Goal: Information Seeking & Learning: Find specific fact

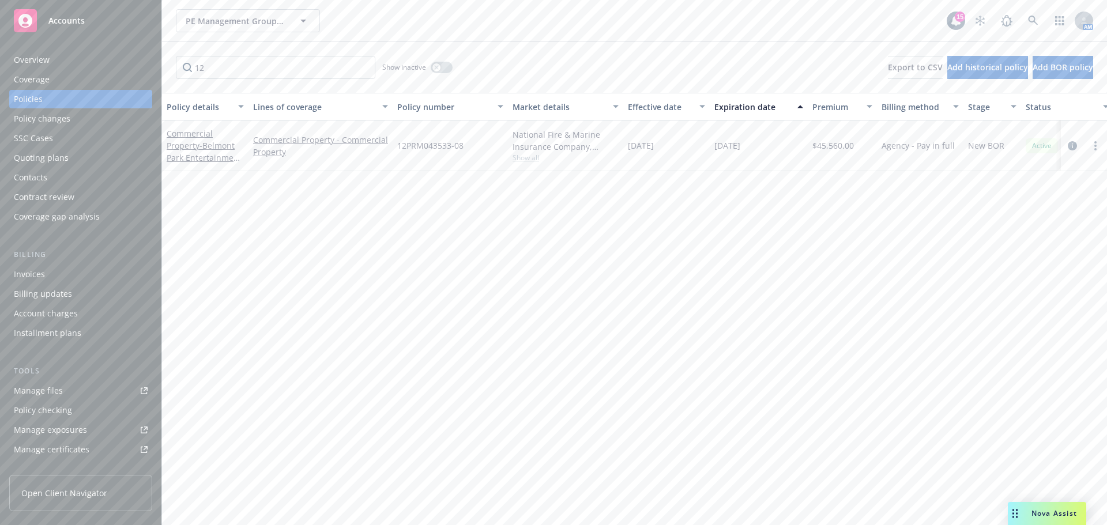
type input "1"
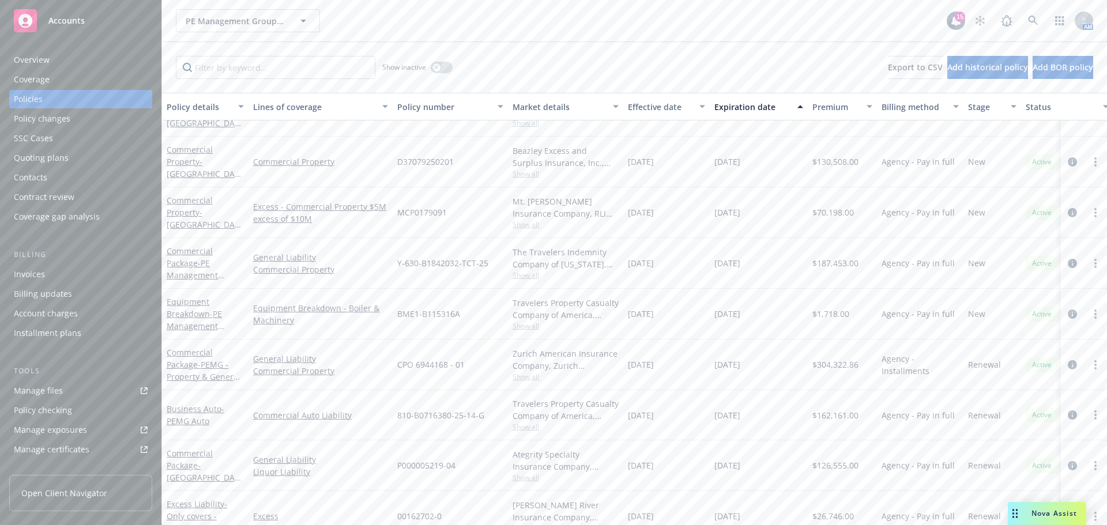
scroll to position [1384, 0]
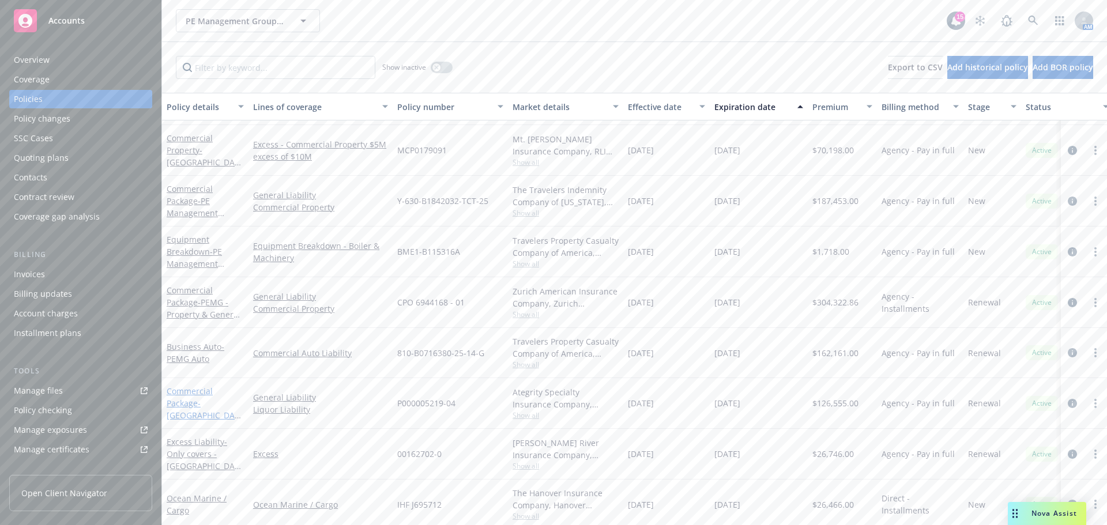
click at [187, 393] on link "Commercial Package - [GEOGRAPHIC_DATA], LLC - GL & LL" at bounding box center [203, 409] width 73 height 47
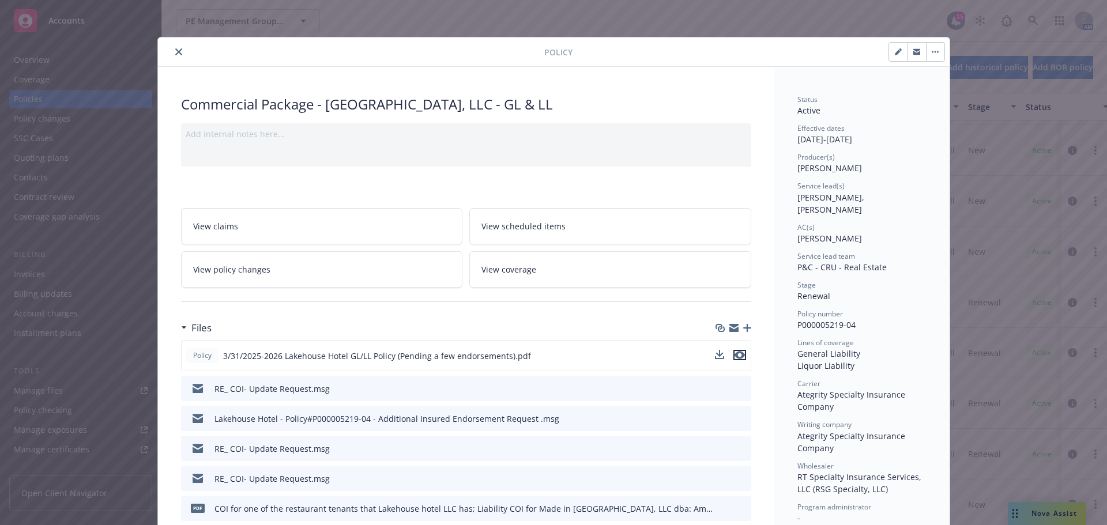
click at [736, 355] on icon "preview file" at bounding box center [740, 355] width 10 height 8
click at [736, 356] on icon "preview file" at bounding box center [740, 355] width 10 height 8
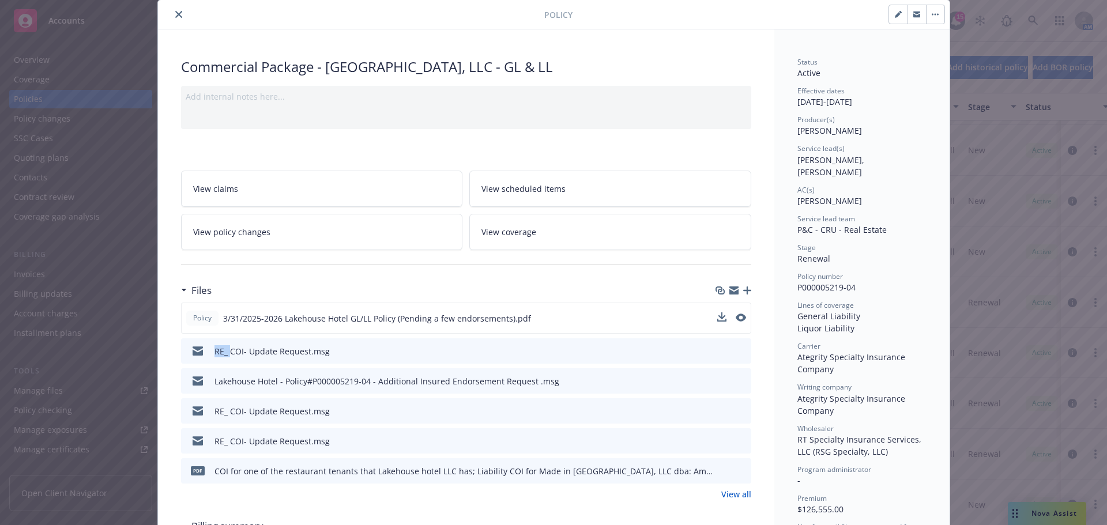
scroll to position [58, 0]
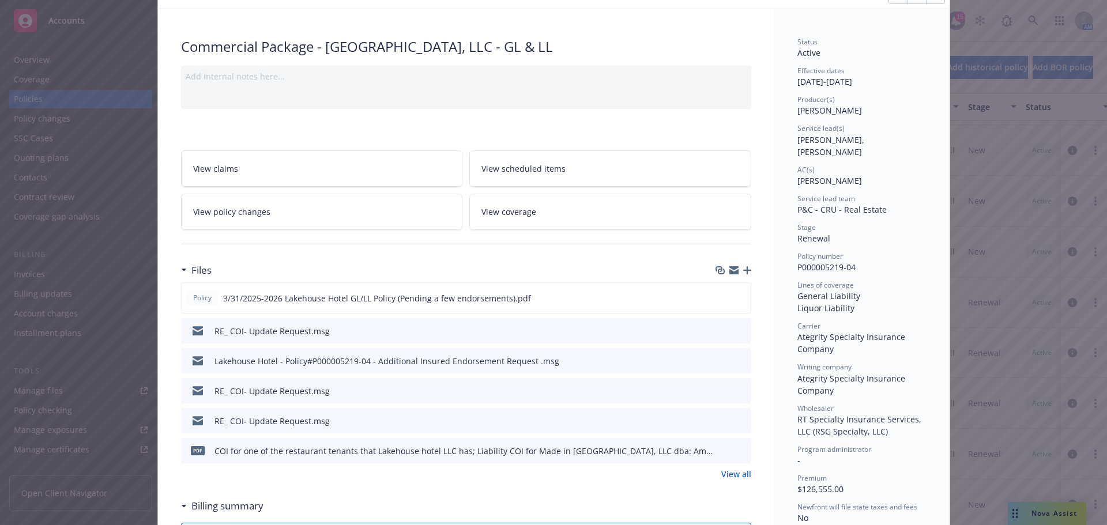
click at [501, 374] on div "Lakehouse Hotel - Policy#P000005219-04 - Additional Insured Endorsement Request…" at bounding box center [466, 360] width 570 height 25
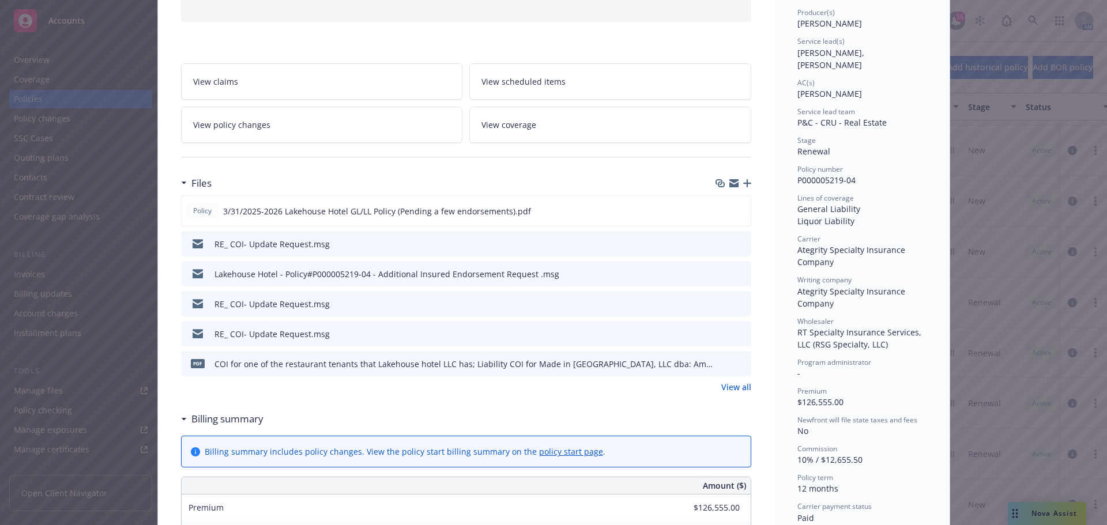
scroll to position [231, 0]
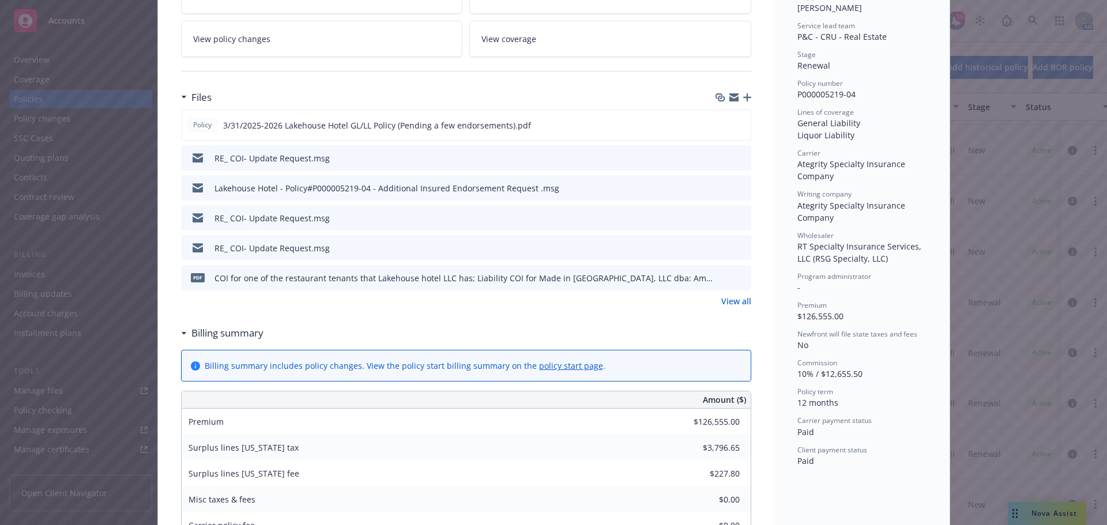
click at [742, 303] on link "View all" at bounding box center [736, 301] width 30 height 12
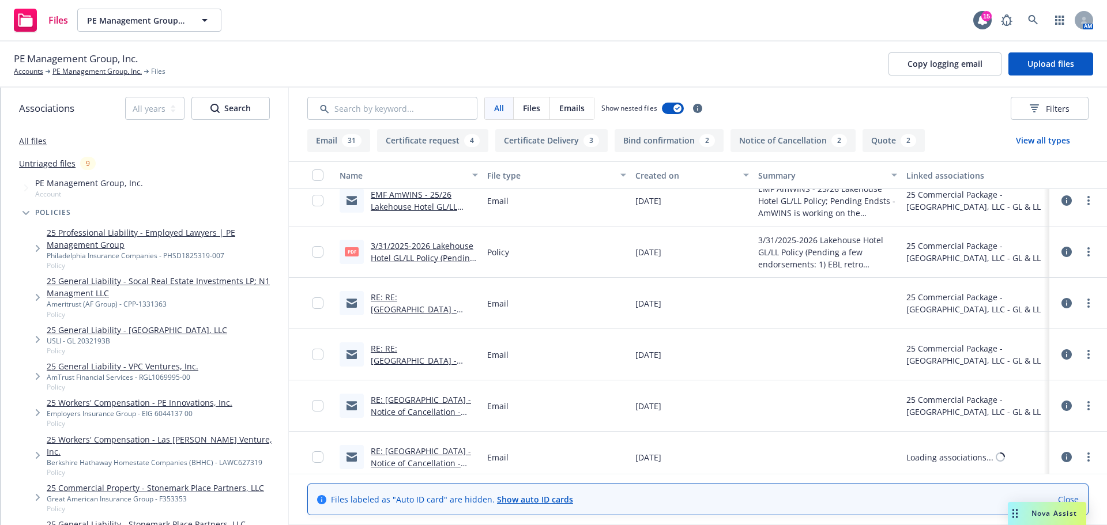
scroll to position [692, 0]
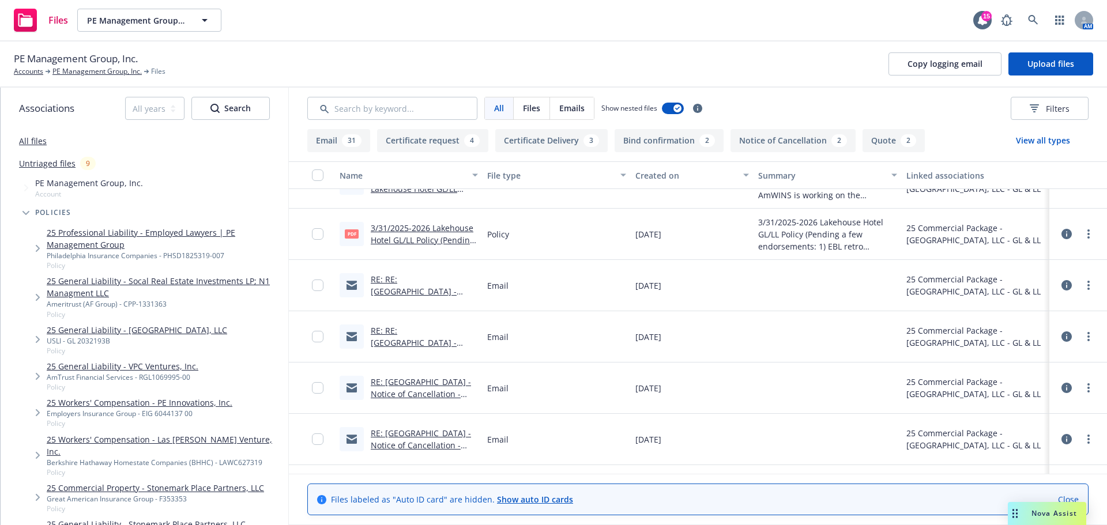
click at [416, 228] on link "3/31/2025-2026 Lakehouse Hotel GL/LL Policy (Pending a few endorsements).pdf" at bounding box center [423, 240] width 104 height 35
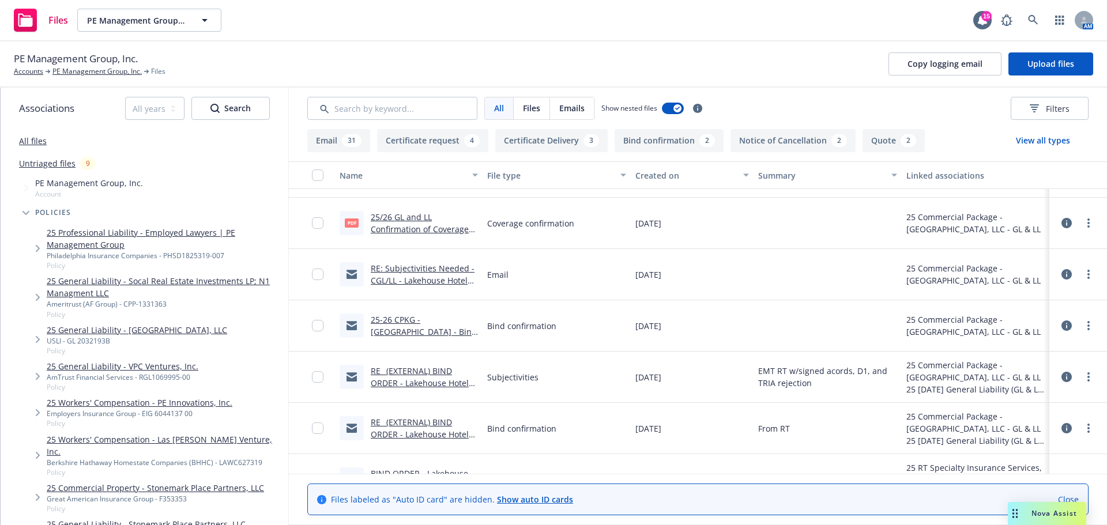
scroll to position [2307, 0]
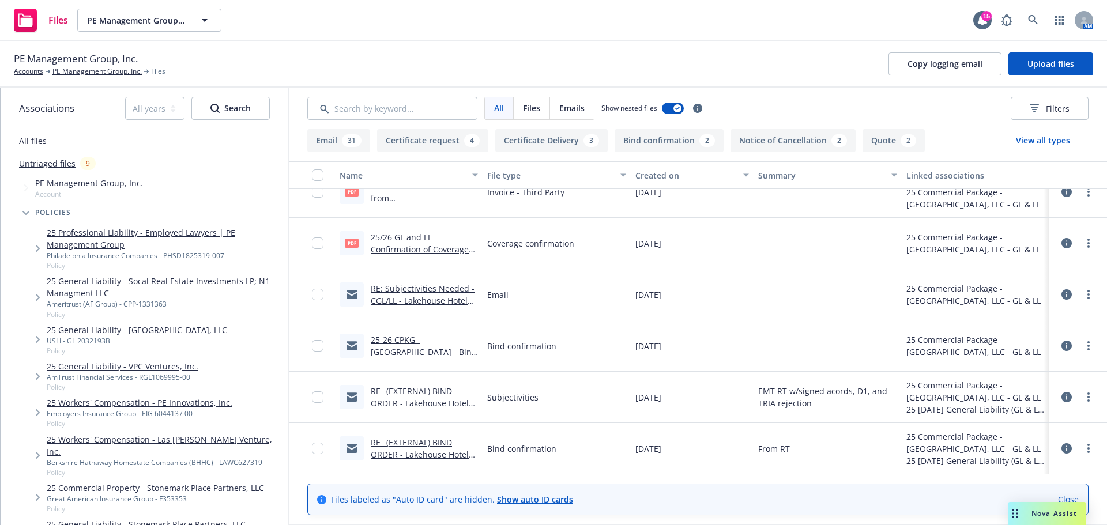
click at [419, 339] on link "25-26 CPKG - Lakehouse Hotel - Bind Confirmation Rec fr RT.msg" at bounding box center [424, 352] width 106 height 35
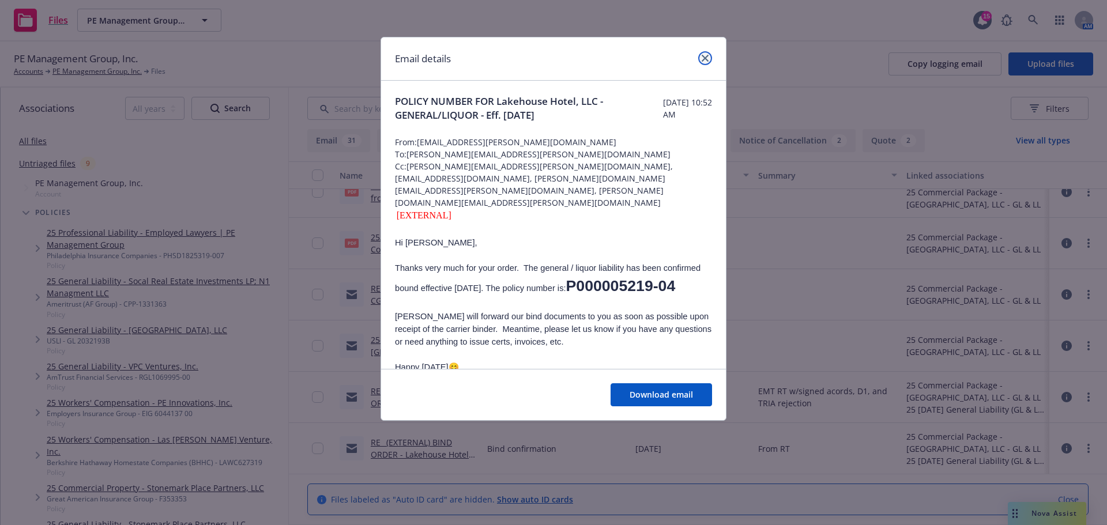
click at [704, 64] on link "close" at bounding box center [705, 58] width 14 height 14
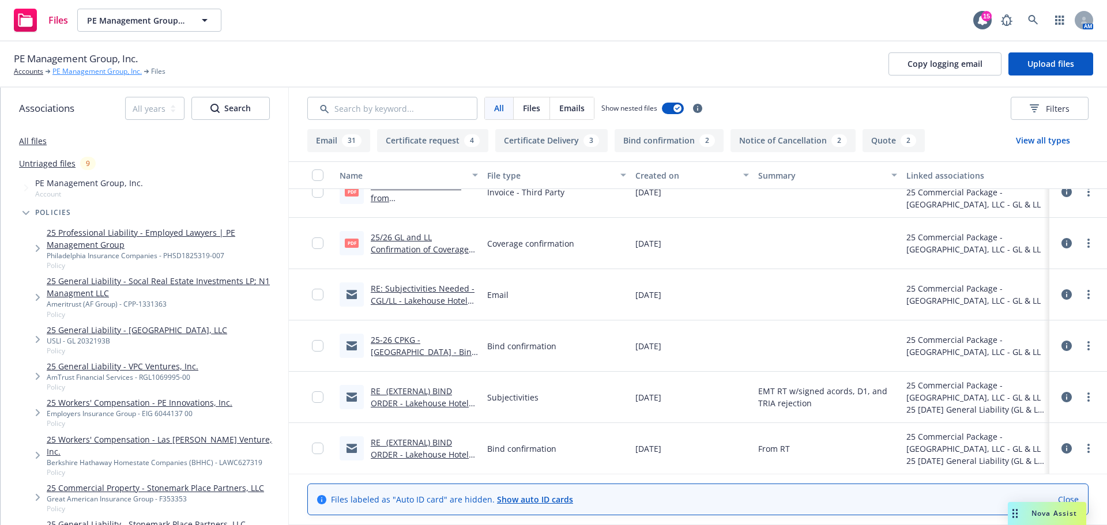
click at [73, 76] on link "PE Management Group, Inc." at bounding box center [96, 71] width 89 height 10
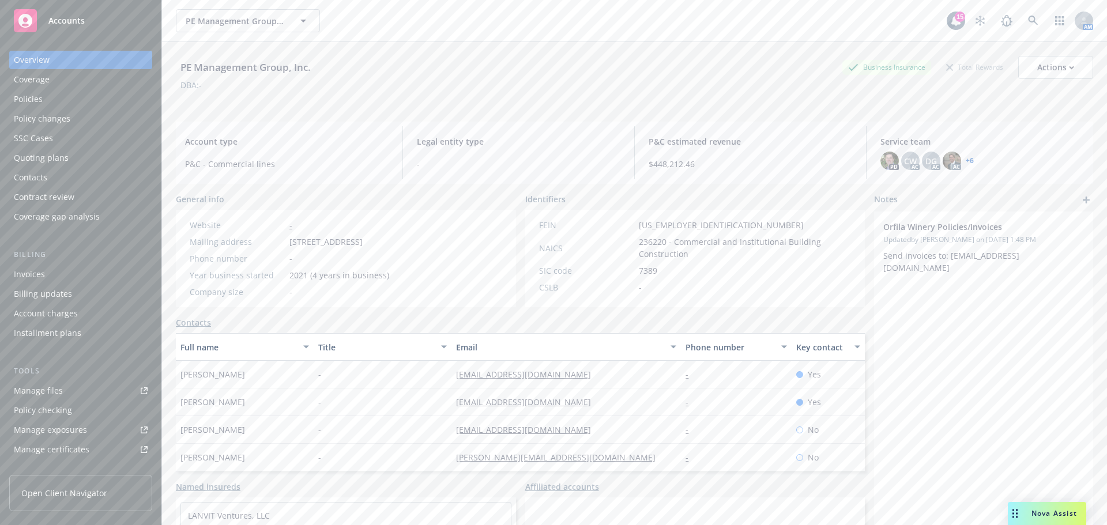
click at [39, 104] on div "Policies" at bounding box center [28, 99] width 29 height 18
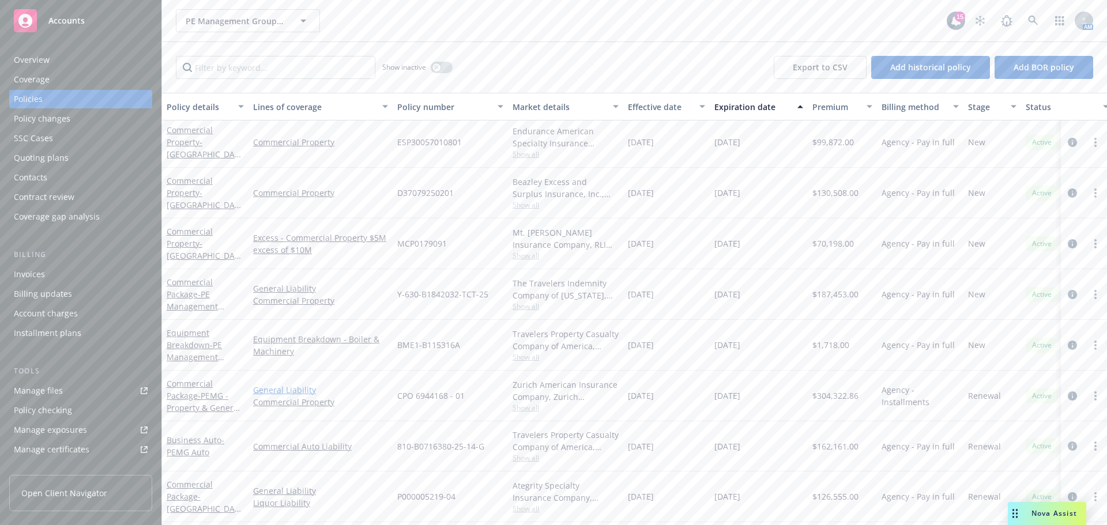
scroll to position [1384, 0]
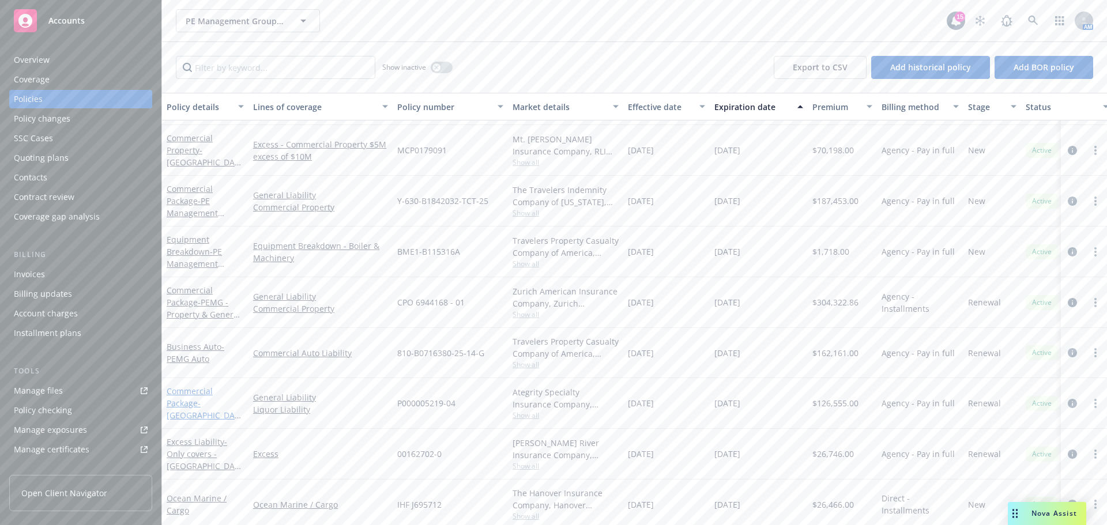
click at [184, 400] on link "Commercial Package - [GEOGRAPHIC_DATA], LLC - GL & LL" at bounding box center [203, 409] width 73 height 47
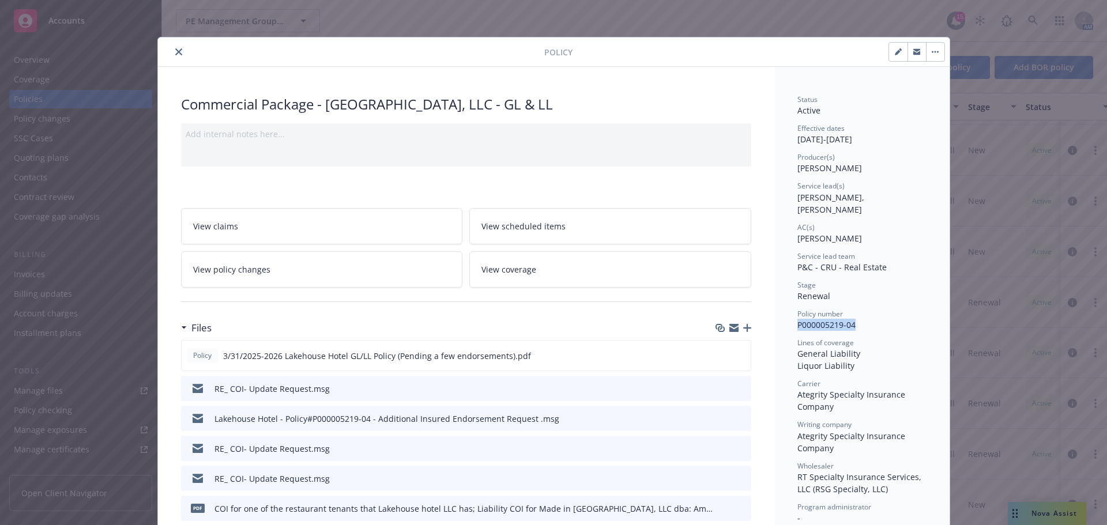
drag, startPoint x: 792, startPoint y: 310, endPoint x: 854, endPoint y: 314, distance: 61.3
copy span "P000005219-04"
click at [738, 356] on icon "preview file" at bounding box center [740, 355] width 10 height 8
